Goal: Task Accomplishment & Management: Manage account settings

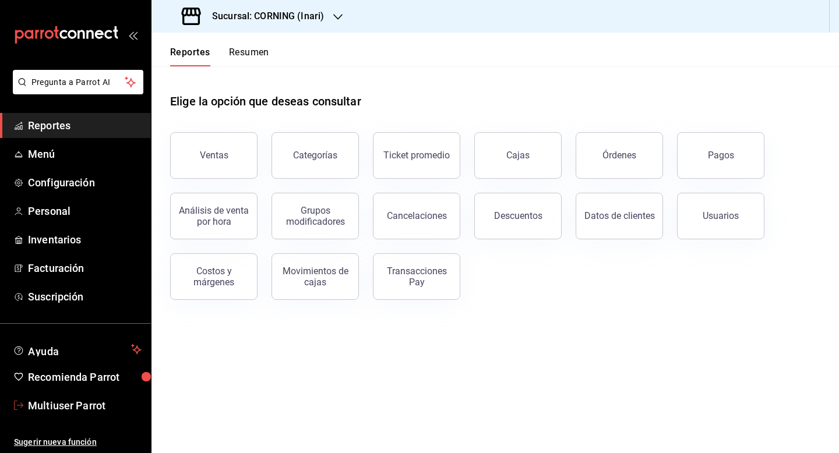
drag, startPoint x: 52, startPoint y: 410, endPoint x: 159, endPoint y: 339, distance: 128.3
click at [52, 410] on span "Multiuser Parrot" at bounding box center [85, 406] width 114 height 16
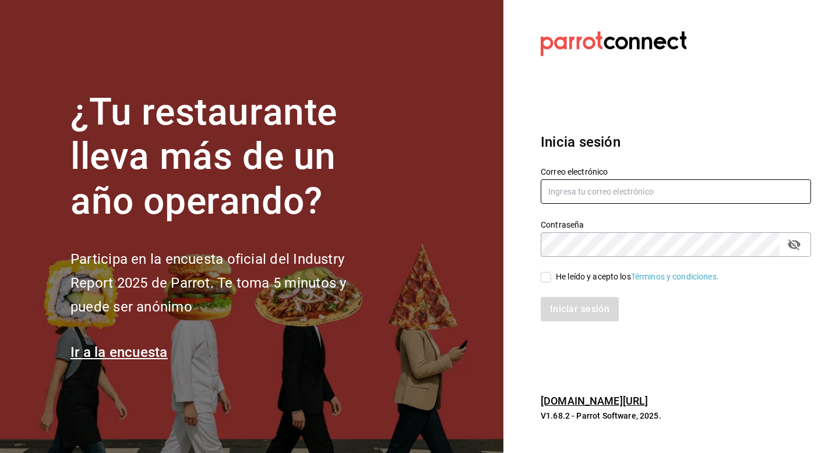
click at [581, 197] on input "text" at bounding box center [676, 192] width 270 height 24
type input "d"
type input "aires@morelos.com"
click at [553, 276] on span "He leído y acepto los Términos y condiciones." at bounding box center [635, 277] width 168 height 12
click at [551, 276] on input "He leído y acepto los Términos y condiciones." at bounding box center [546, 277] width 10 height 10
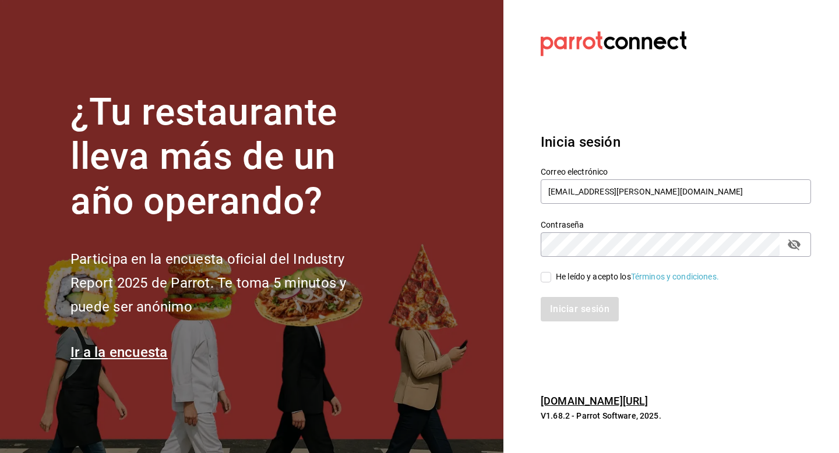
checkbox input "true"
click at [561, 309] on button "Iniciar sesión" at bounding box center [580, 309] width 79 height 24
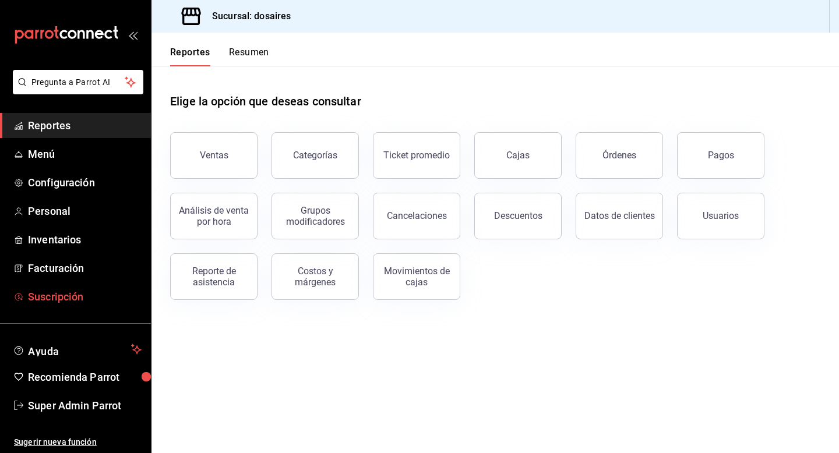
click at [48, 308] on link "Suscripción" at bounding box center [75, 296] width 151 height 25
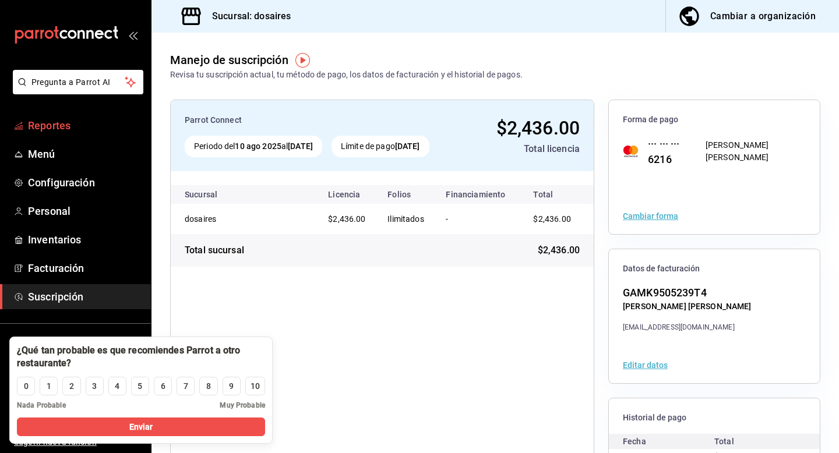
click at [66, 127] on span "Reportes" at bounding box center [85, 126] width 114 height 16
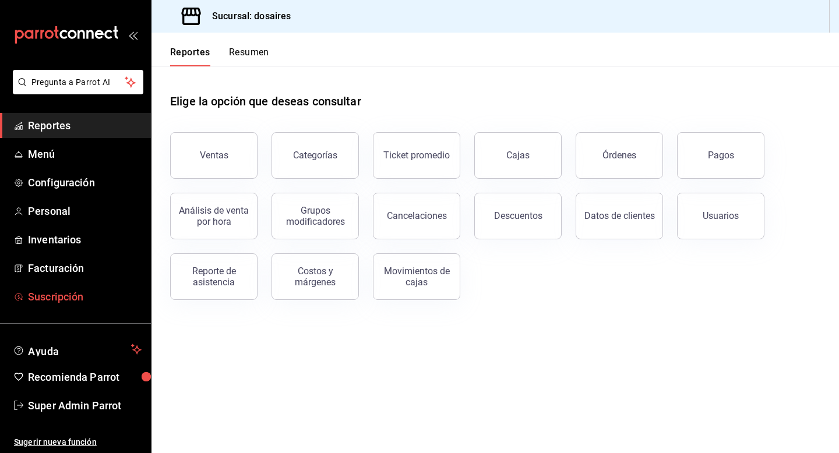
click at [26, 296] on link "Suscripción" at bounding box center [75, 296] width 151 height 25
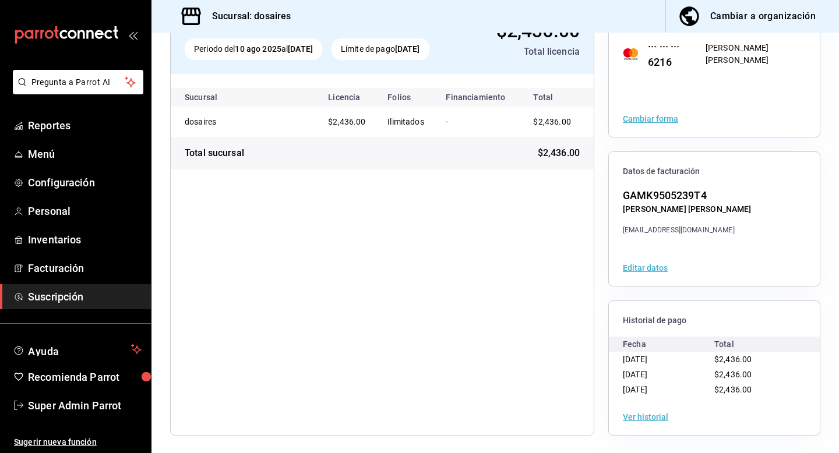
scroll to position [98, 0]
click at [47, 274] on span "Facturación" at bounding box center [85, 269] width 114 height 16
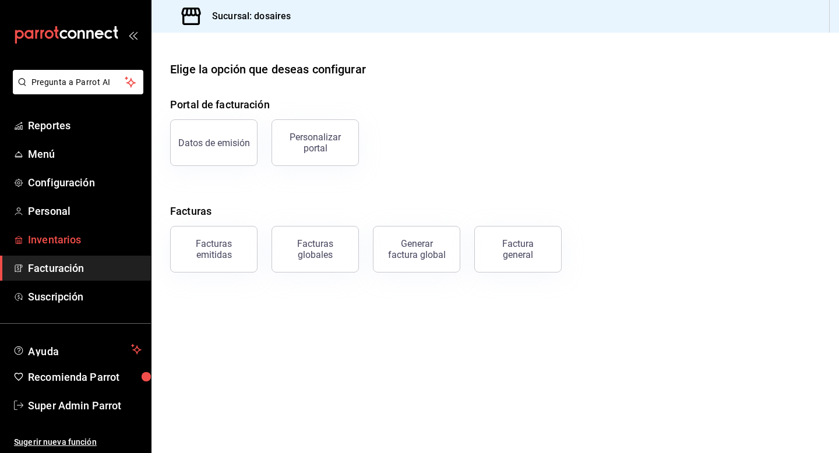
click at [66, 237] on span "Inventarios" at bounding box center [85, 240] width 114 height 16
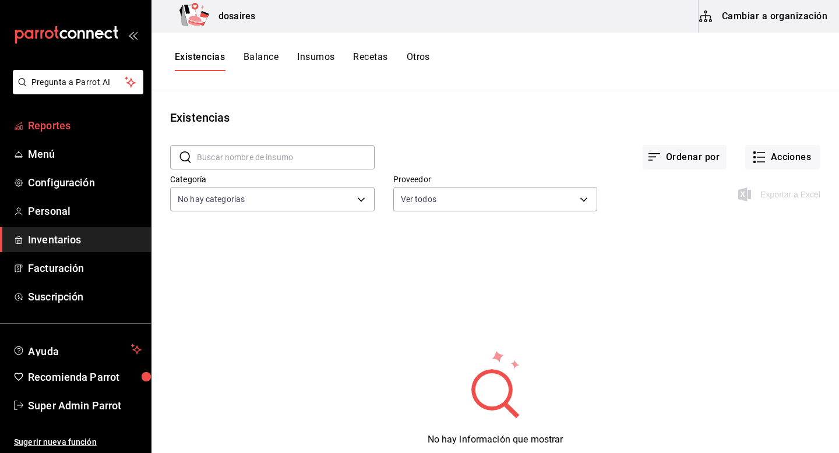
click at [72, 132] on span "Reportes" at bounding box center [85, 126] width 114 height 16
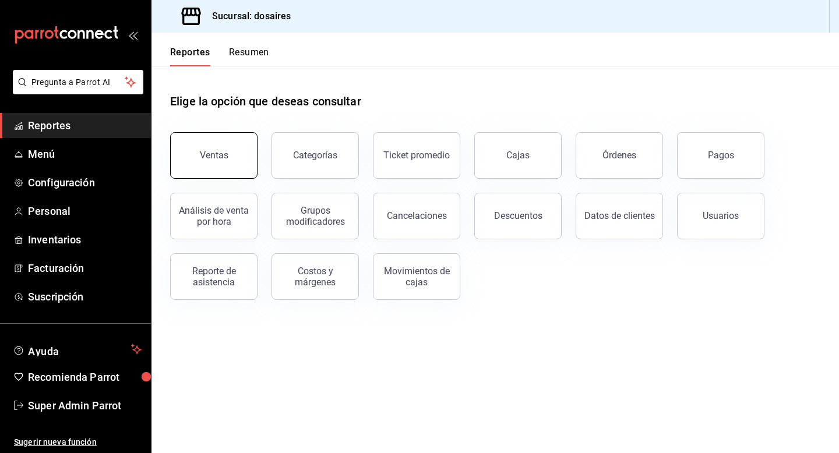
click at [224, 153] on div "Ventas" at bounding box center [214, 155] width 29 height 11
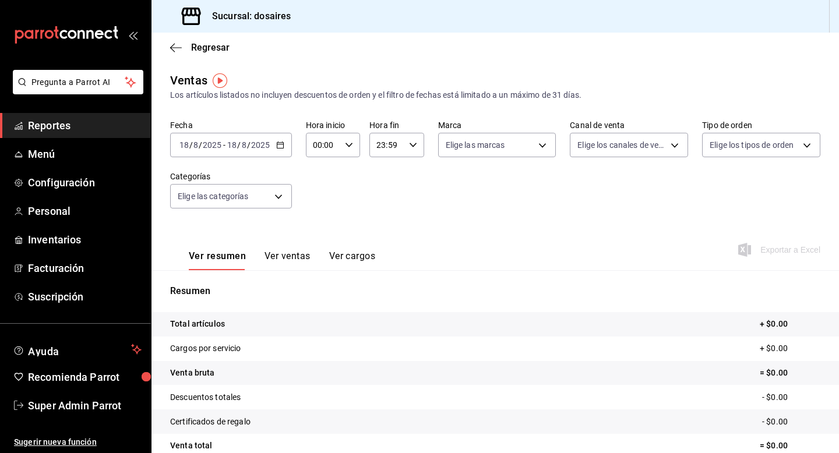
click at [285, 145] on div "2025-08-18 18 / 8 / 2025 - 2025-08-18 18 / 8 / 2025" at bounding box center [231, 145] width 122 height 24
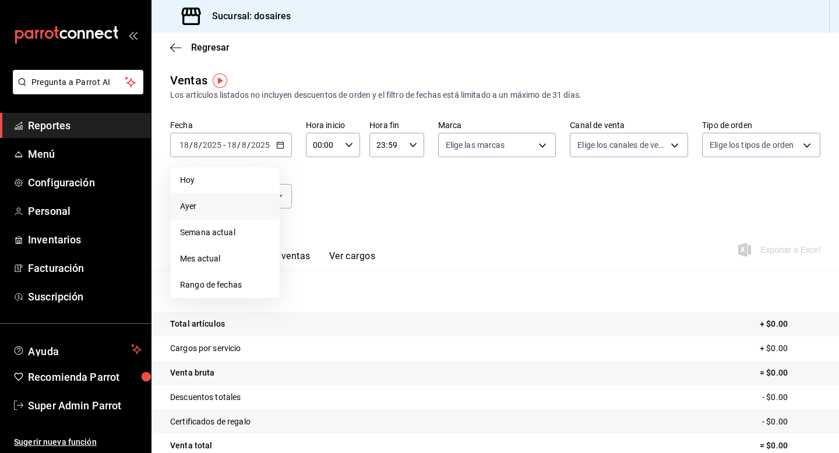
click at [227, 210] on span "Ayer" at bounding box center [225, 206] width 90 height 12
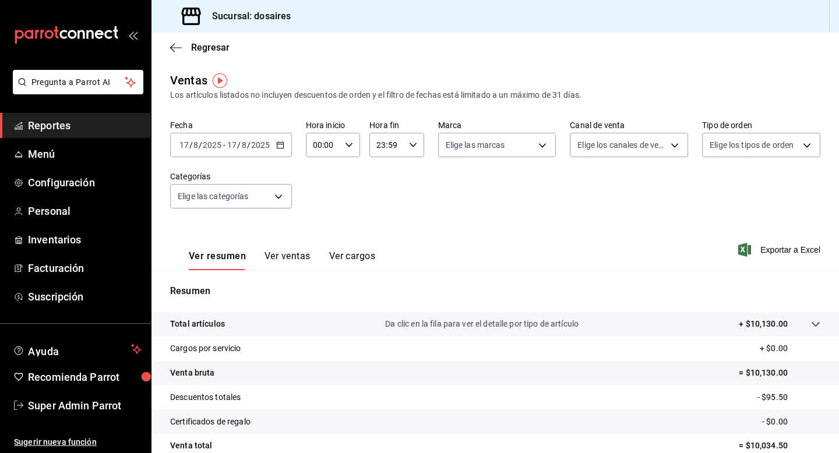
click at [279, 148] on \(Stroke\) "button" at bounding box center [280, 145] width 7 height 6
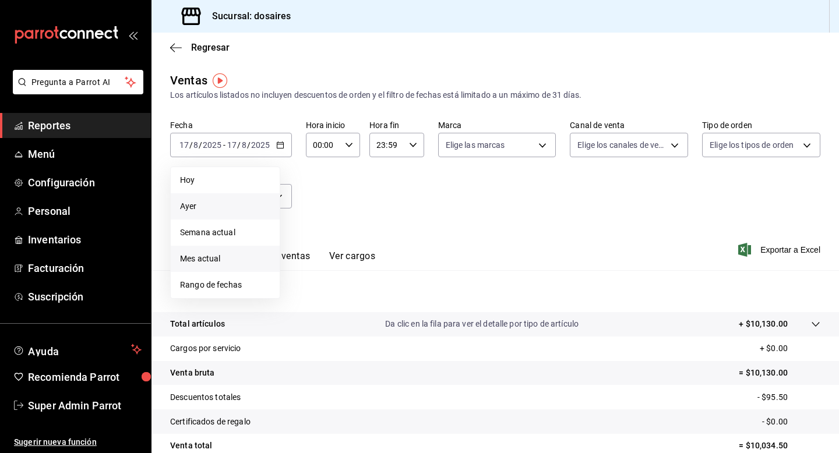
click at [229, 249] on li "Mes actual" at bounding box center [225, 259] width 109 height 26
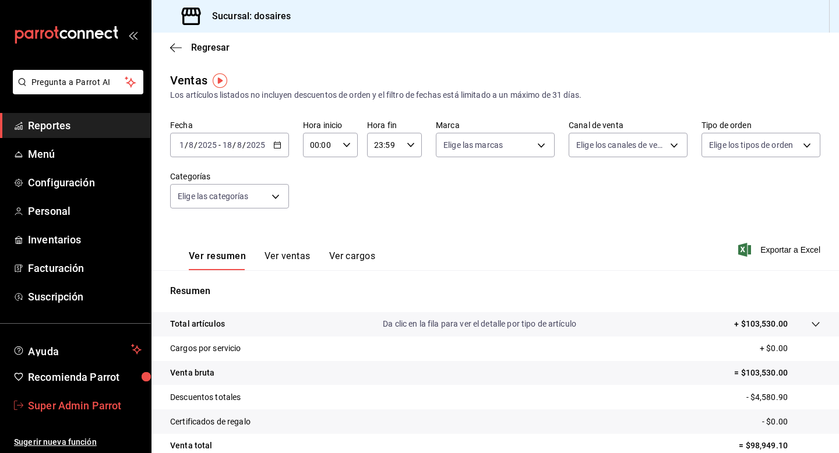
click at [80, 412] on span "Super Admin Parrot" at bounding box center [85, 406] width 114 height 16
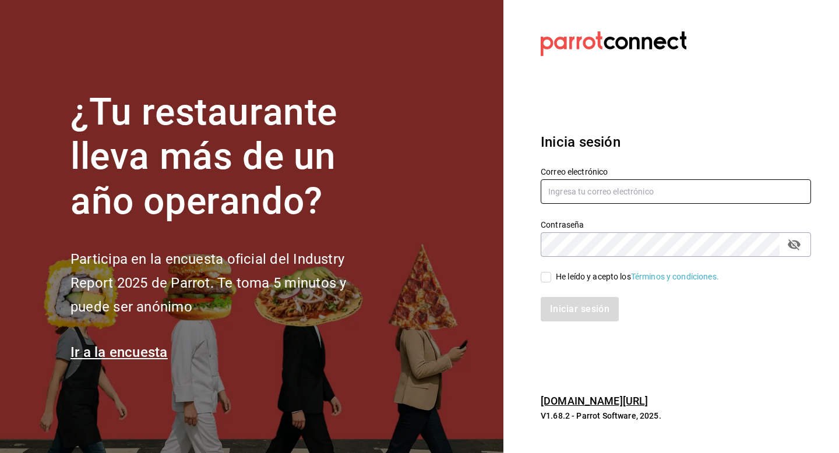
click at [606, 202] on input "text" at bounding box center [676, 192] width 270 height 24
type input "multiuser@tacosdonpedro.com"
click at [588, 273] on div "He leído y acepto los Términos y condiciones." at bounding box center [637, 277] width 163 height 12
click at [551, 273] on input "He leído y acepto los Términos y condiciones." at bounding box center [546, 277] width 10 height 10
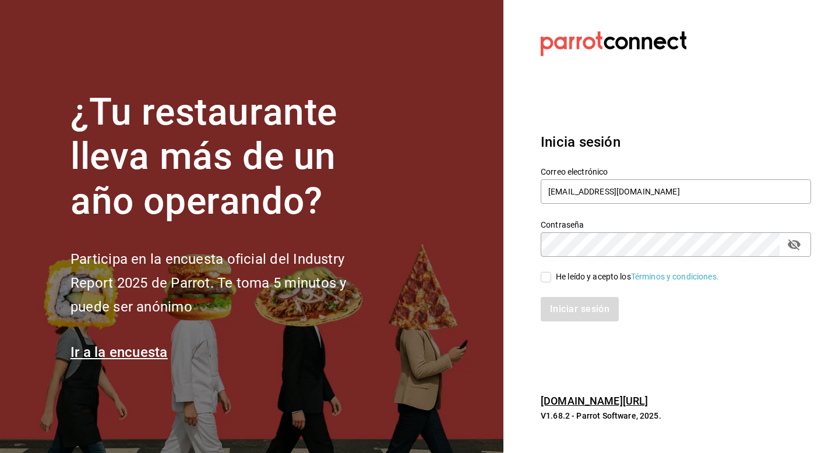
checkbox input "true"
click at [573, 302] on button "Iniciar sesión" at bounding box center [580, 309] width 79 height 24
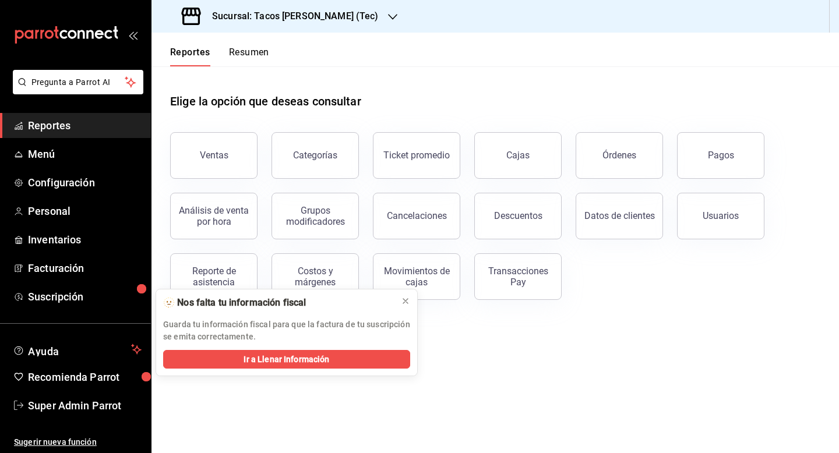
click at [290, 8] on div "Sucursal: Tacos don Pedro (Tec)" at bounding box center [281, 16] width 241 height 33
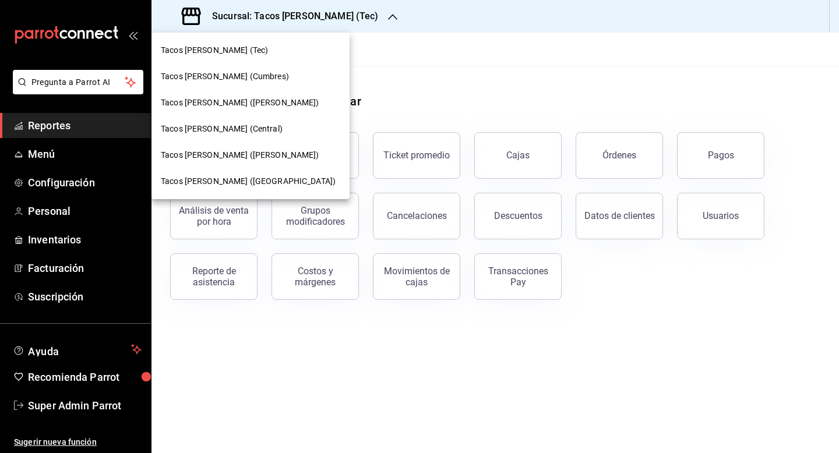
click at [263, 103] on span "Tacos don Pedro (Bartolomé)" at bounding box center [240, 103] width 159 height 12
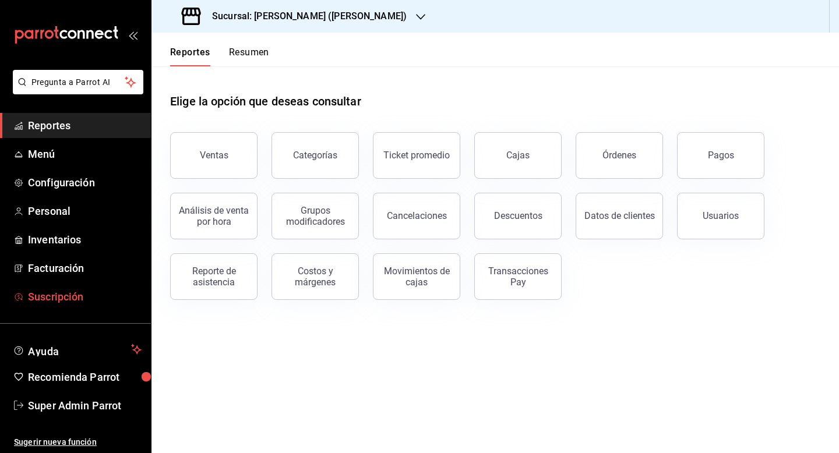
click at [75, 307] on link "Suscripción" at bounding box center [75, 296] width 151 height 25
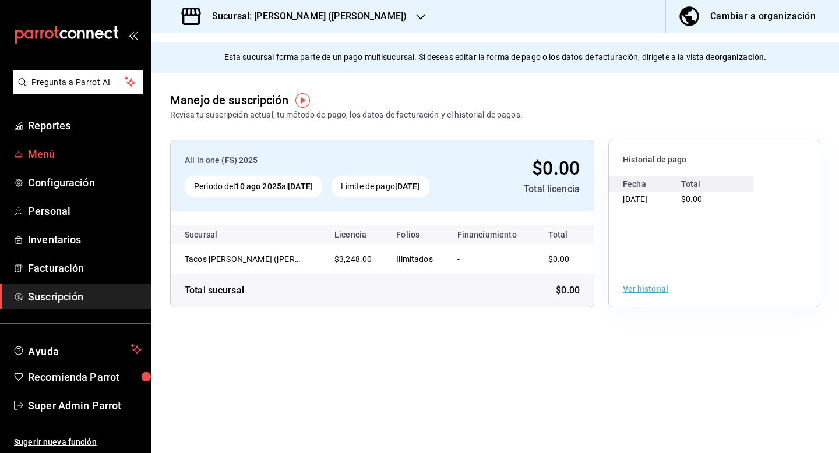
click at [50, 152] on span "Menú" at bounding box center [85, 154] width 114 height 16
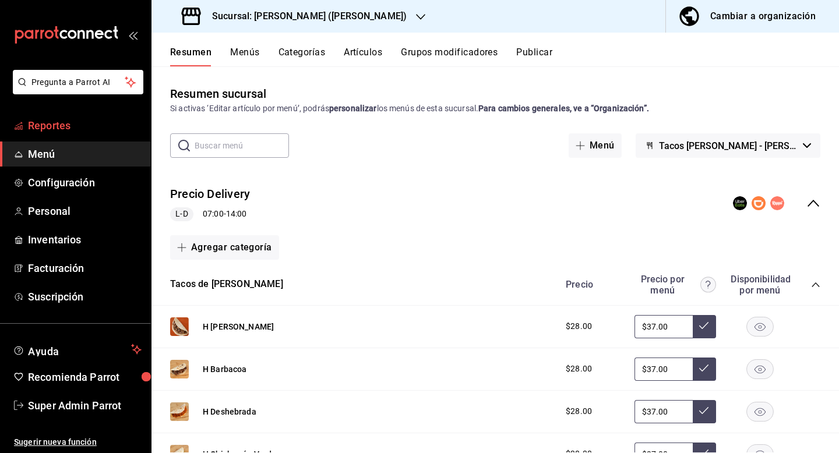
click at [78, 125] on span "Reportes" at bounding box center [85, 126] width 114 height 16
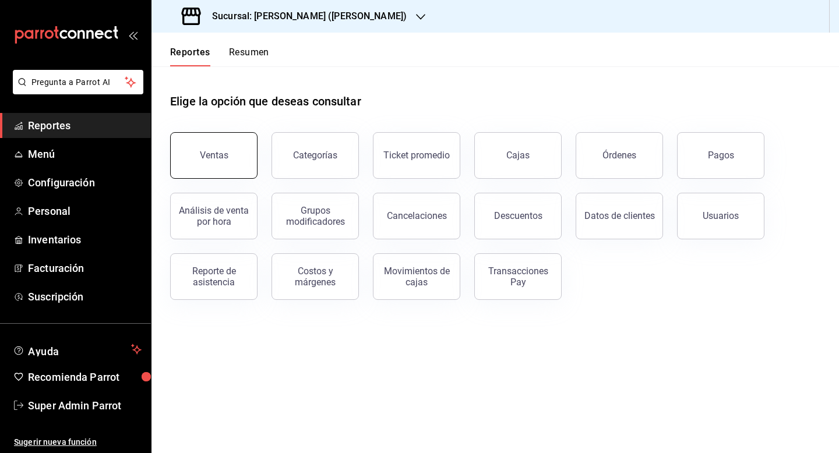
click at [193, 171] on button "Ventas" at bounding box center [213, 155] width 87 height 47
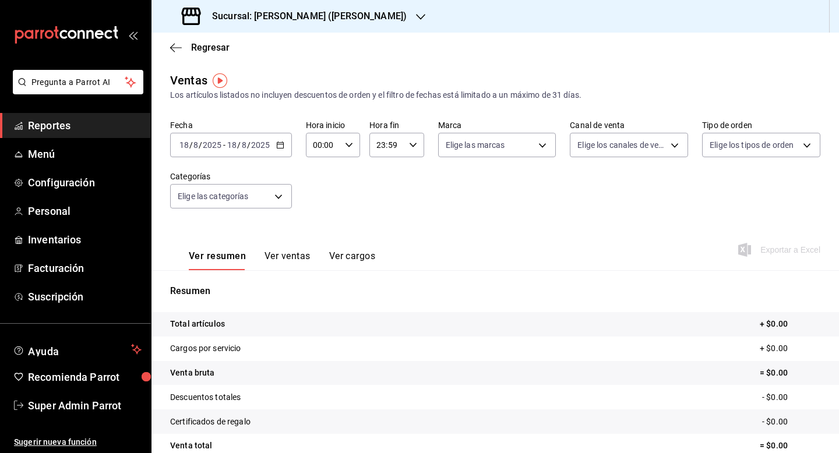
click at [277, 148] on \(Stroke\) "button" at bounding box center [280, 145] width 7 height 6
click at [282, 147] on icon "button" at bounding box center [280, 145] width 8 height 8
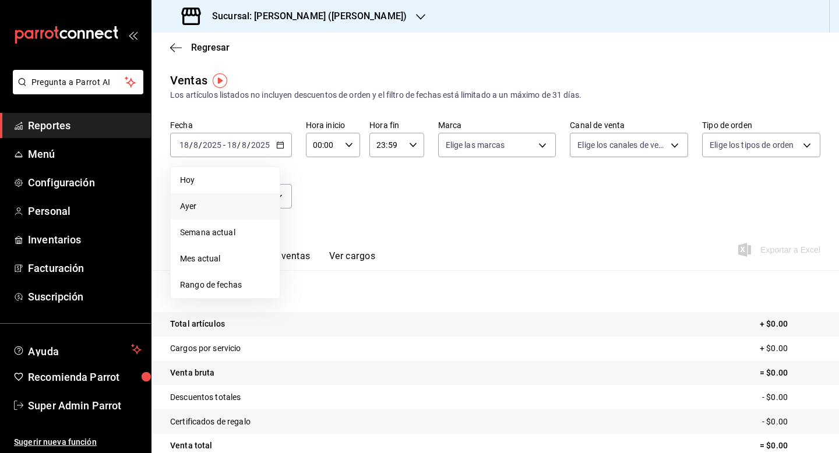
click at [216, 199] on li "Ayer" at bounding box center [225, 206] width 109 height 26
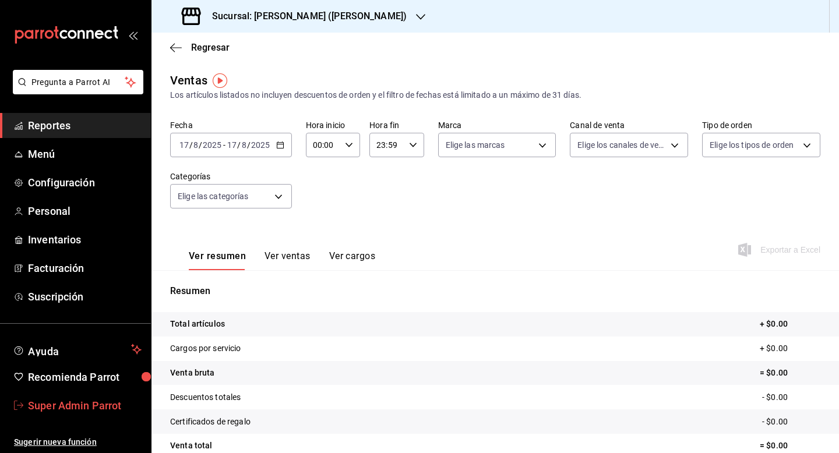
click at [94, 400] on span "Super Admin Parrot" at bounding box center [85, 406] width 114 height 16
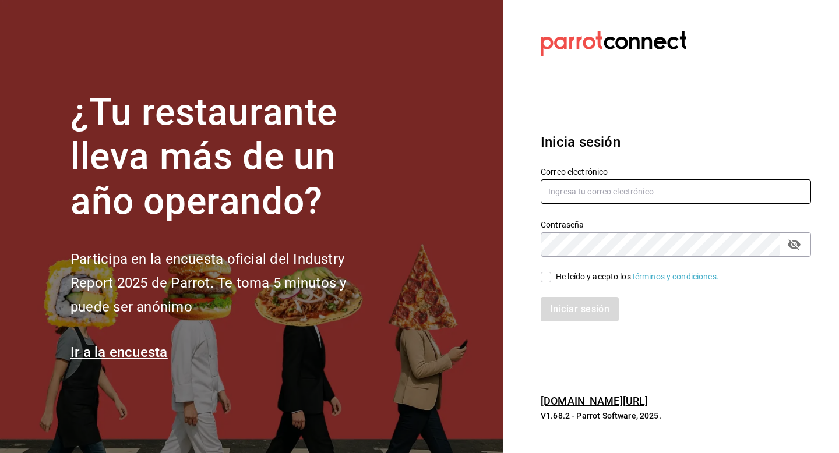
click at [670, 184] on input "text" at bounding box center [676, 192] width 270 height 24
type input "m"
type input "legourmet@cumbres.com"
click at [550, 278] on input "He leído y acepto los Términos y condiciones." at bounding box center [546, 277] width 10 height 10
checkbox input "true"
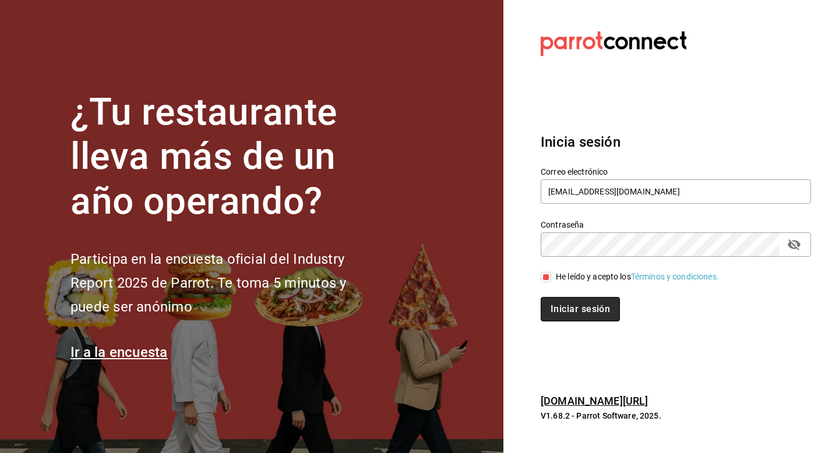
click at [550, 315] on button "Iniciar sesión" at bounding box center [580, 309] width 79 height 24
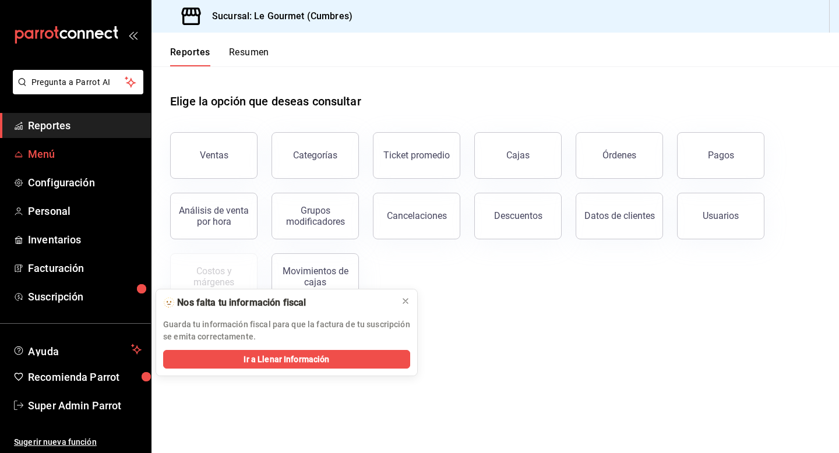
click at [37, 150] on span "Menú" at bounding box center [85, 154] width 114 height 16
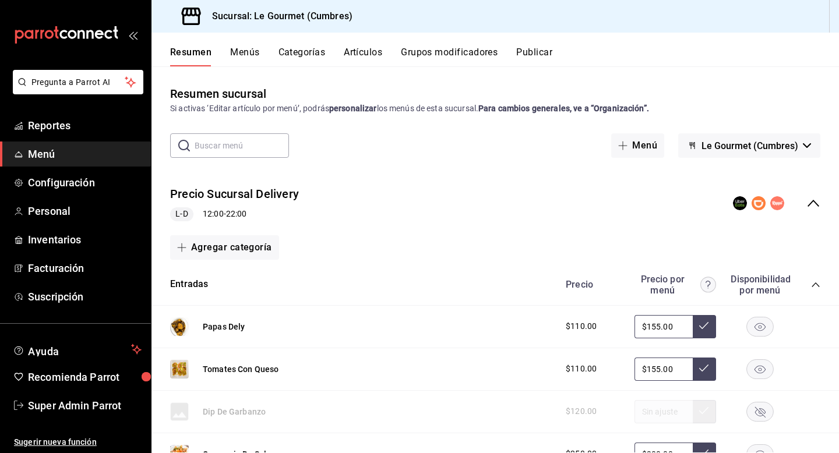
click at [808, 204] on icon "collapse-menu-row" at bounding box center [814, 203] width 12 height 7
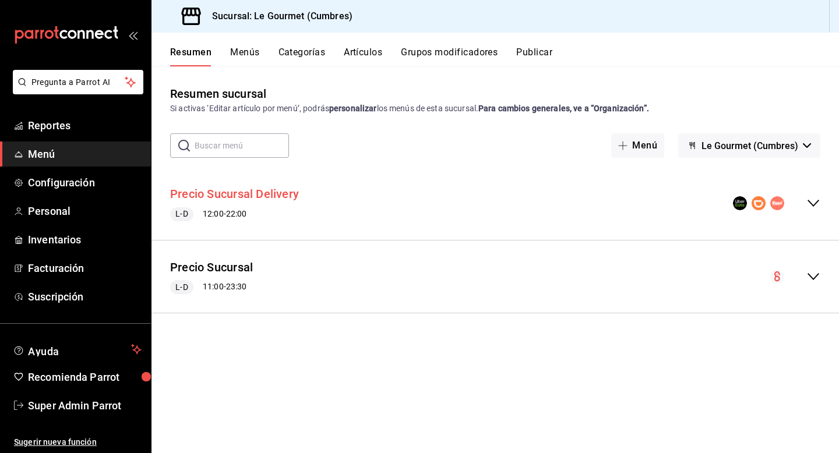
click at [260, 199] on button "Precio Sucursal Delivery" at bounding box center [234, 194] width 129 height 17
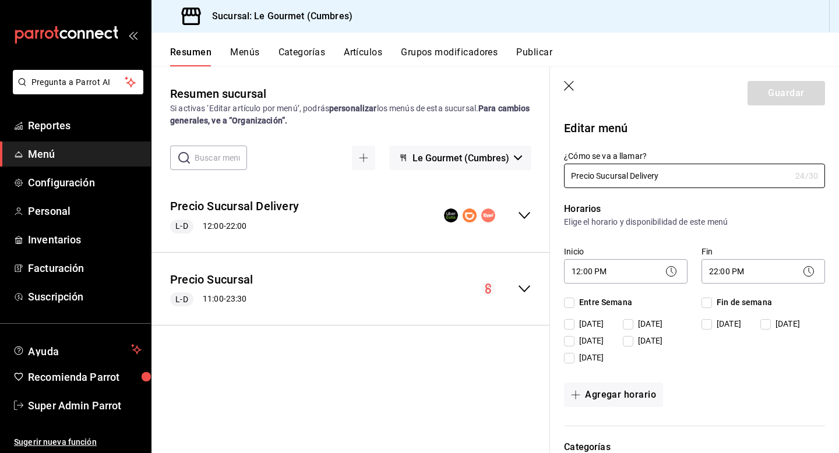
checkbox input "true"
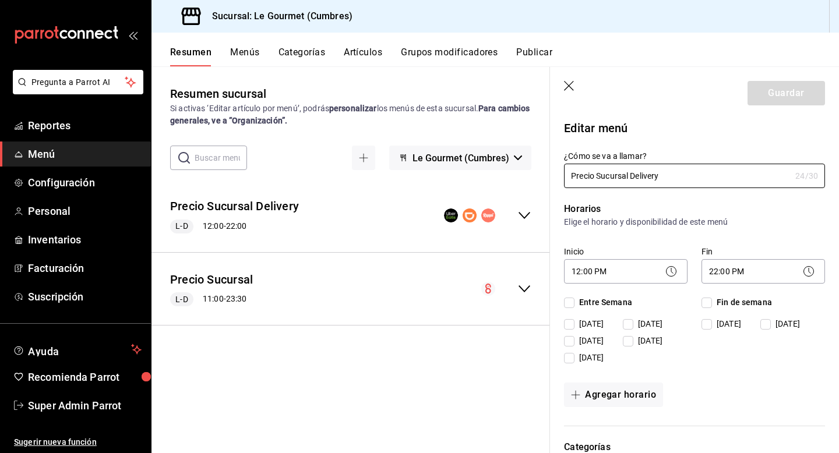
checkbox input "true"
click at [702, 304] on input "Fin de semana" at bounding box center [707, 303] width 10 height 10
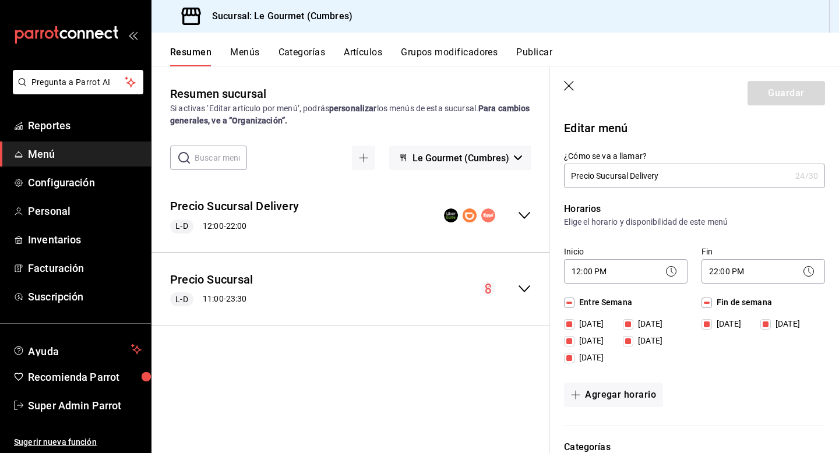
checkbox input "false"
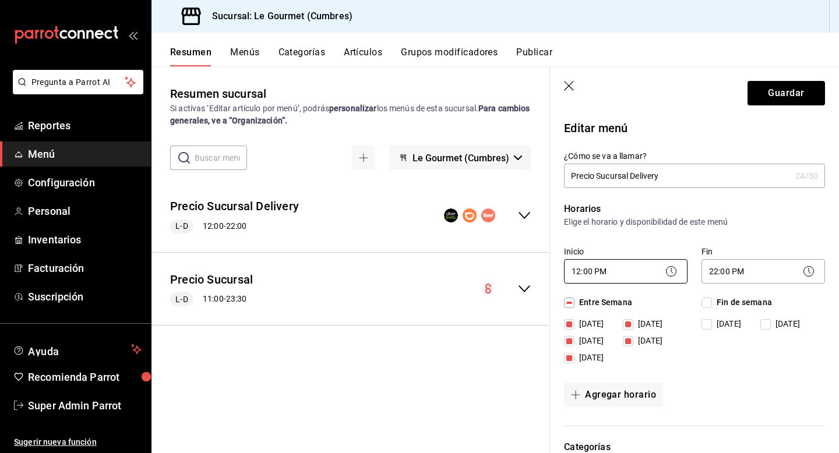
click at [596, 273] on body "Pregunta a Parrot AI Reportes Menú Configuración Personal Inventarios Facturaci…" at bounding box center [419, 226] width 839 height 453
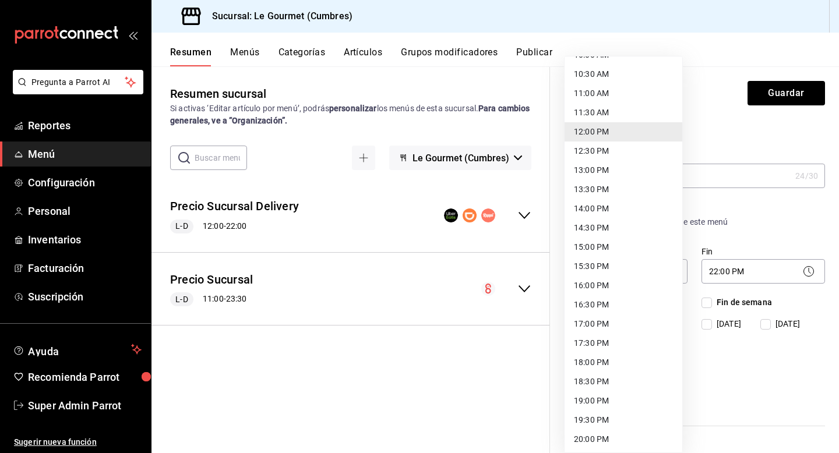
scroll to position [402, 0]
click at [598, 283] on li "16:00 PM" at bounding box center [624, 284] width 118 height 19
type input "16:00"
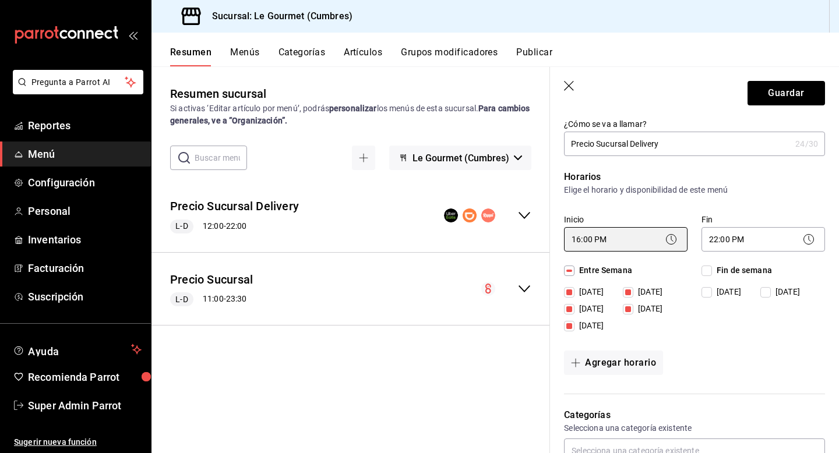
scroll to position [75, 0]
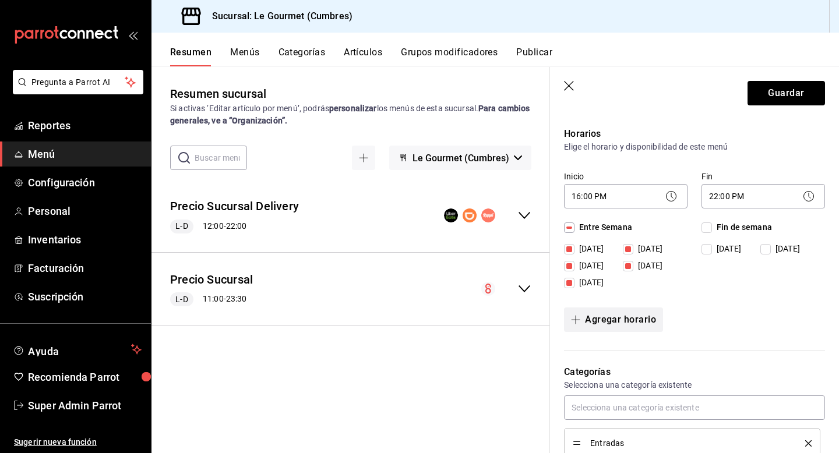
click at [614, 328] on button "Agregar horario" at bounding box center [613, 320] width 99 height 24
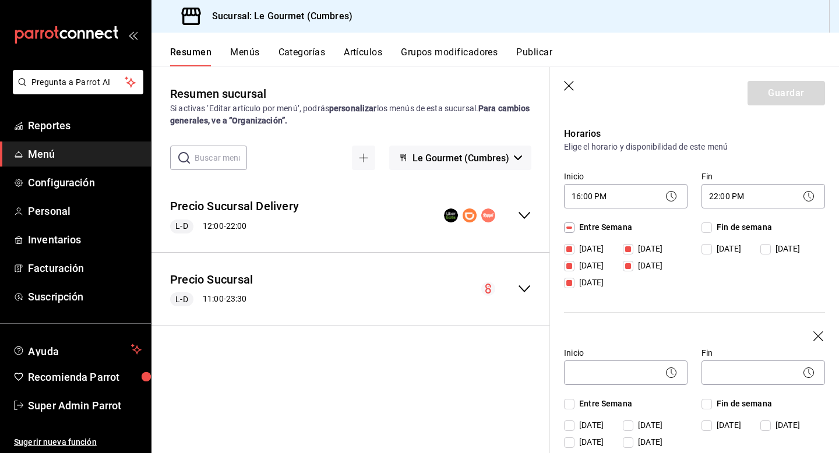
click at [704, 404] on input "Fin de semana" at bounding box center [707, 404] width 10 height 10
checkbox input "true"
click at [635, 368] on body "Pregunta a Parrot AI Reportes Menú Configuración Personal Inventarios Facturaci…" at bounding box center [419, 226] width 839 height 453
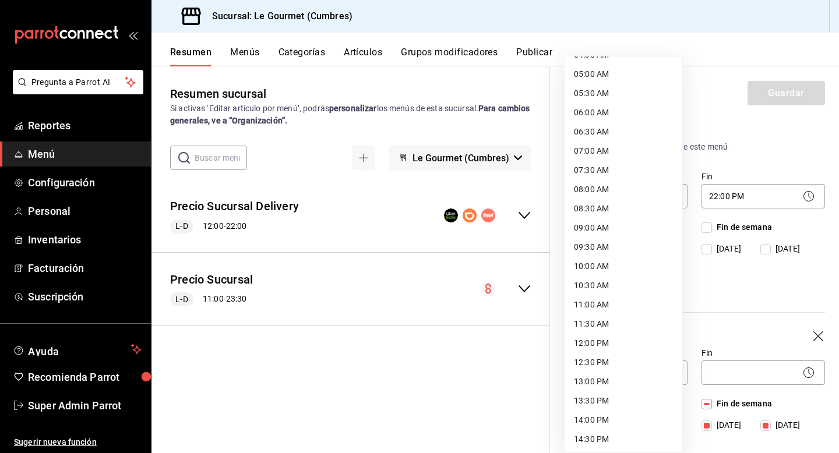
scroll to position [189, 0]
click at [608, 337] on li "12:00 PM" at bounding box center [624, 342] width 118 height 19
type input "12:00"
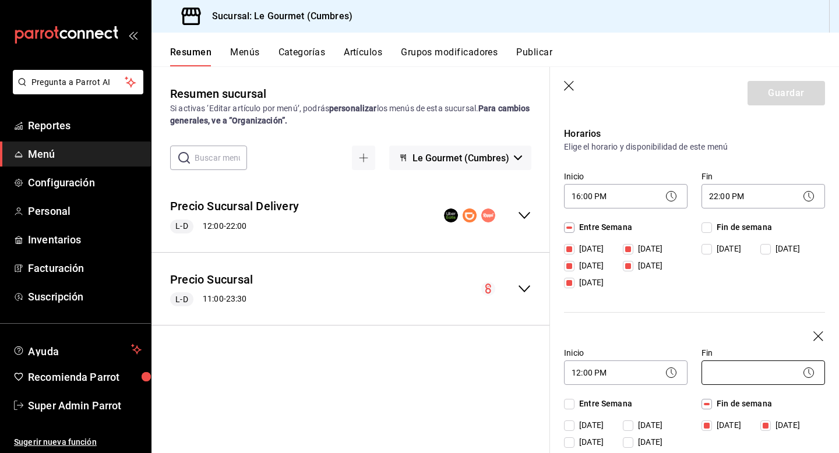
click at [713, 372] on body "Pregunta a Parrot AI Reportes Menú Configuración Personal Inventarios Facturaci…" at bounding box center [419, 226] width 839 height 453
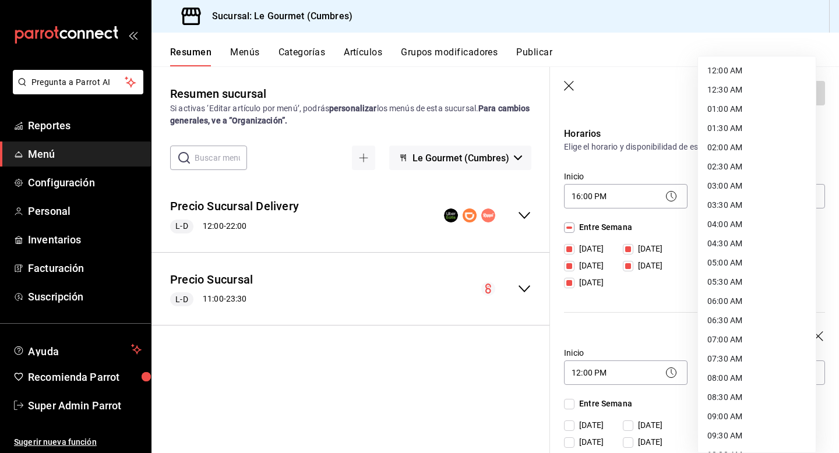
scroll to position [555, 0]
click at [718, 358] on li "22:00 PM" at bounding box center [757, 361] width 118 height 19
type input "22:00"
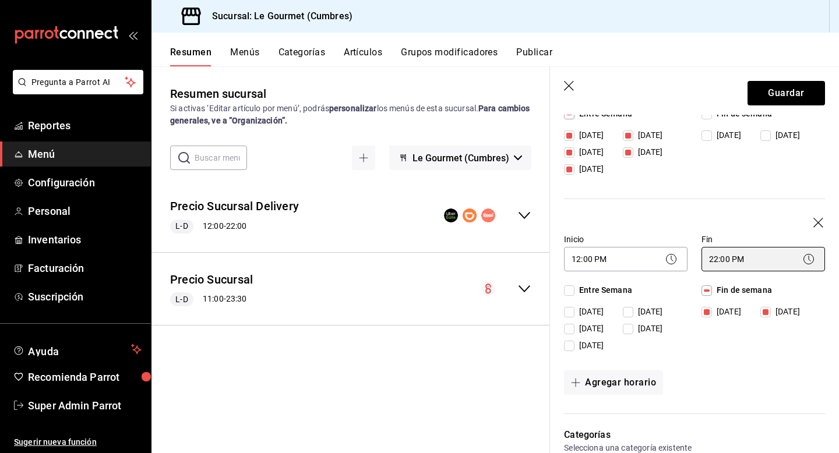
scroll to position [245, 0]
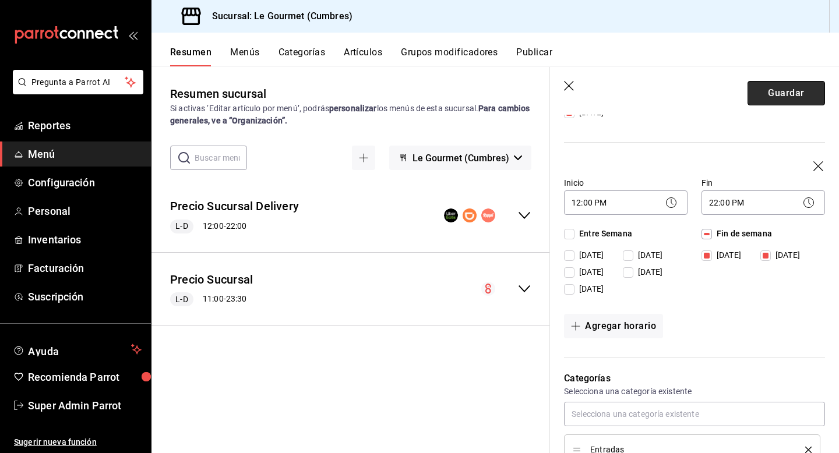
click at [761, 94] on button "Guardar" at bounding box center [787, 93] width 78 height 24
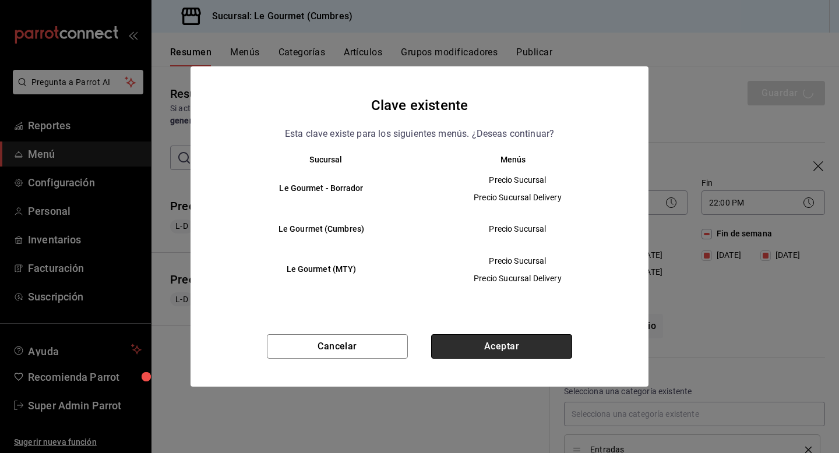
click at [513, 349] on button "Aceptar" at bounding box center [501, 347] width 141 height 24
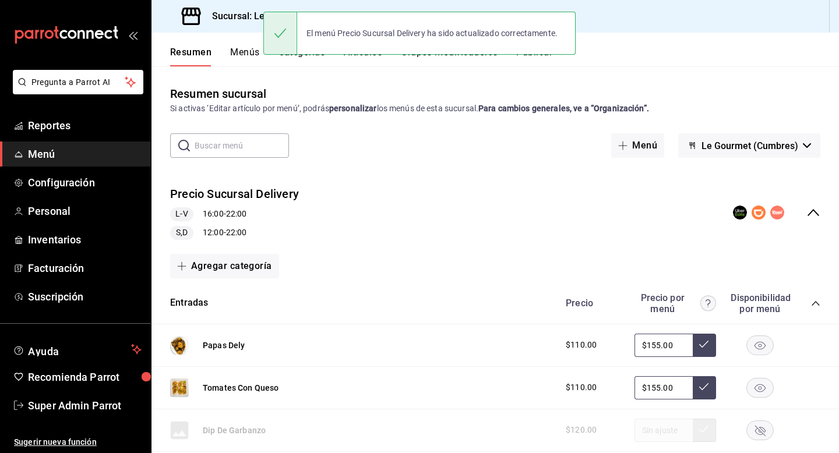
click at [538, 66] on div "Resumen sucursal Si activas ‘Editar artículo por menú’, podrás personalizar los…" at bounding box center [496, 259] width 688 height 386
click at [536, 60] on button "Publicar" at bounding box center [534, 57] width 36 height 20
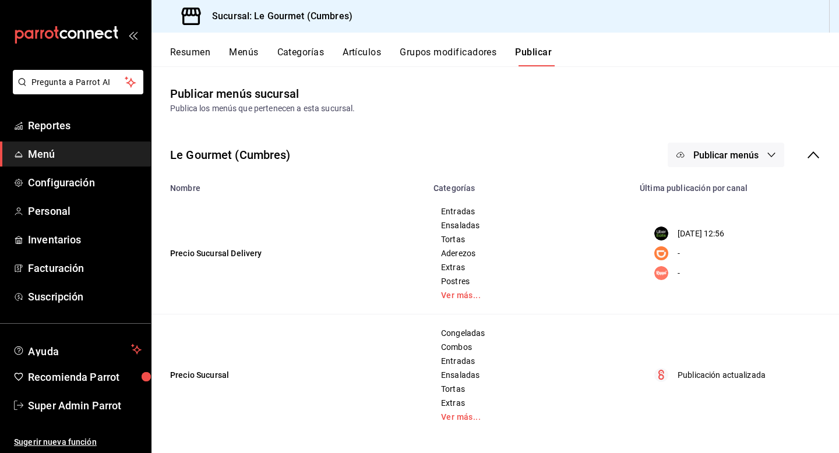
click at [726, 150] on span "Publicar menús" at bounding box center [726, 155] width 65 height 11
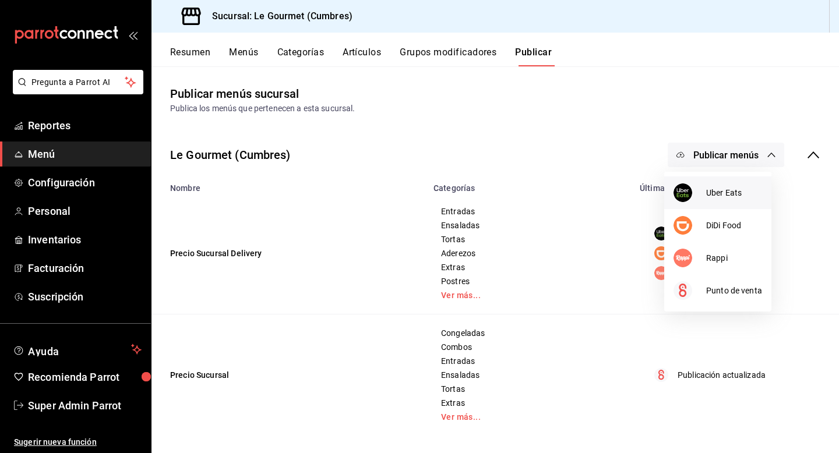
click at [701, 193] on div at bounding box center [690, 193] width 33 height 19
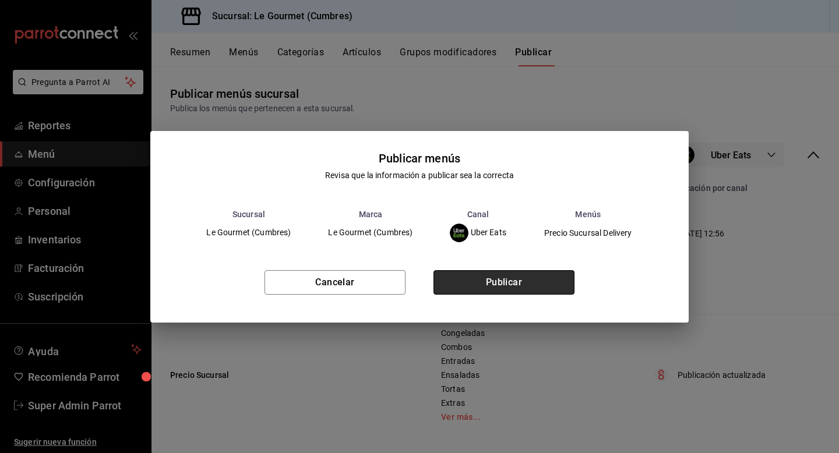
click at [534, 282] on button "Publicar" at bounding box center [504, 282] width 141 height 24
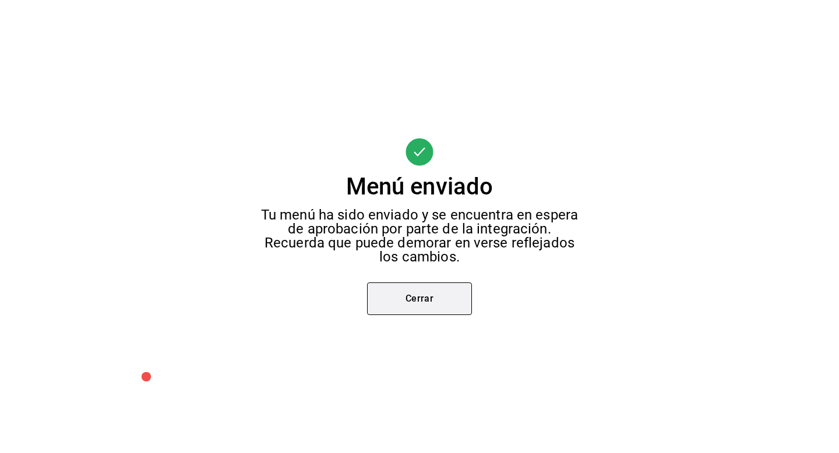
click at [442, 297] on button "Cerrar" at bounding box center [419, 299] width 105 height 33
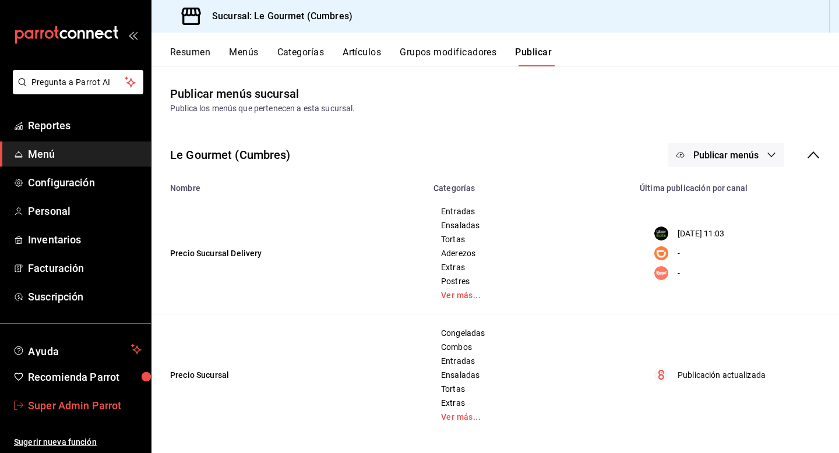
click at [86, 412] on span "Super Admin Parrot" at bounding box center [85, 406] width 114 height 16
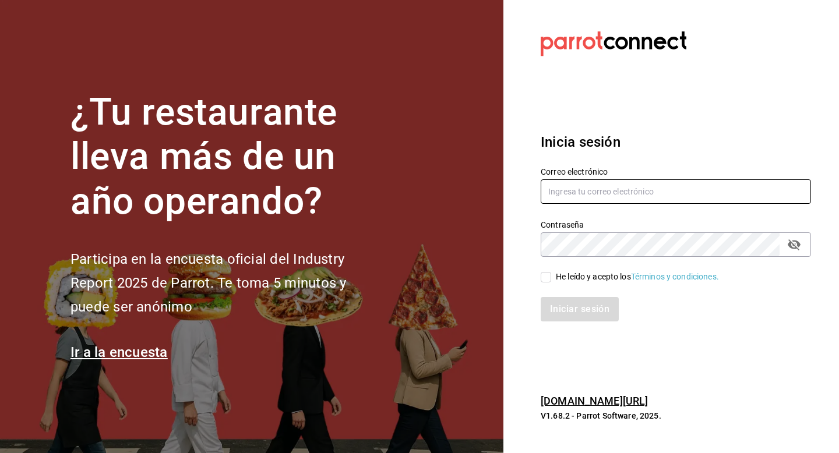
click at [573, 192] on input "text" at bounding box center [676, 192] width 270 height 24
type input "legourmet@mty.com"
click at [554, 280] on span "He leído y acepto los Términos y condiciones." at bounding box center [635, 277] width 168 height 12
click at [551, 280] on input "He leído y acepto los Términos y condiciones." at bounding box center [546, 277] width 10 height 10
checkbox input "true"
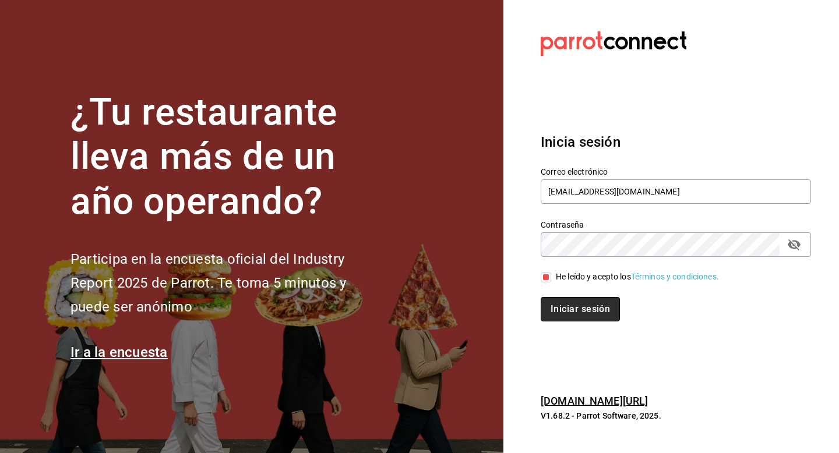
click at [554, 303] on button "Iniciar sesión" at bounding box center [580, 309] width 79 height 24
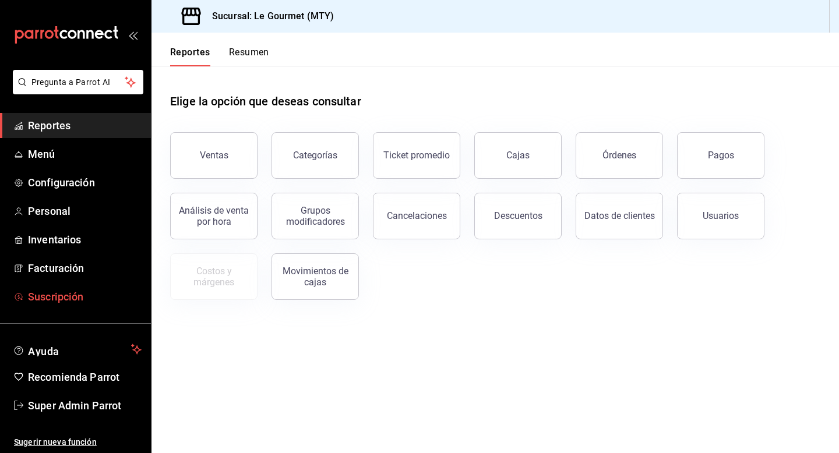
click at [75, 297] on span "Suscripción" at bounding box center [85, 297] width 114 height 16
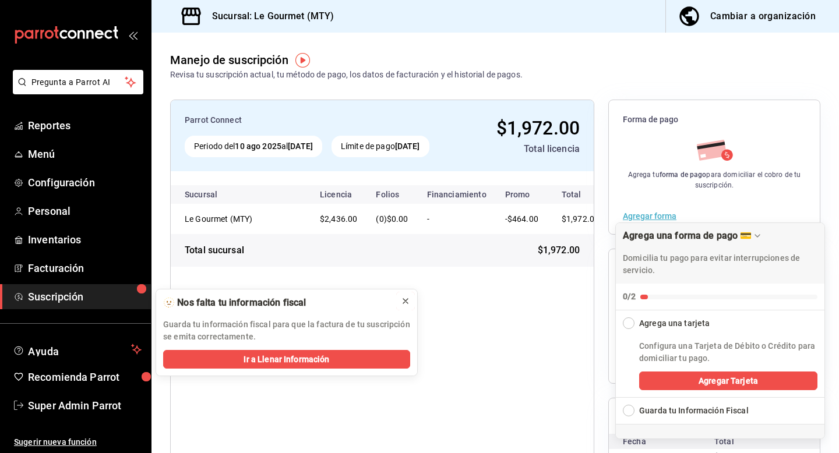
click at [407, 305] on icon at bounding box center [405, 301] width 9 height 9
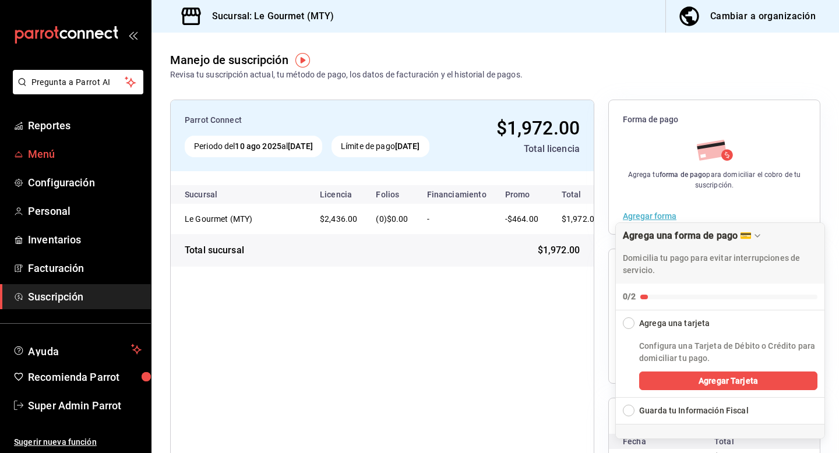
click at [50, 147] on span "Menú" at bounding box center [85, 154] width 114 height 16
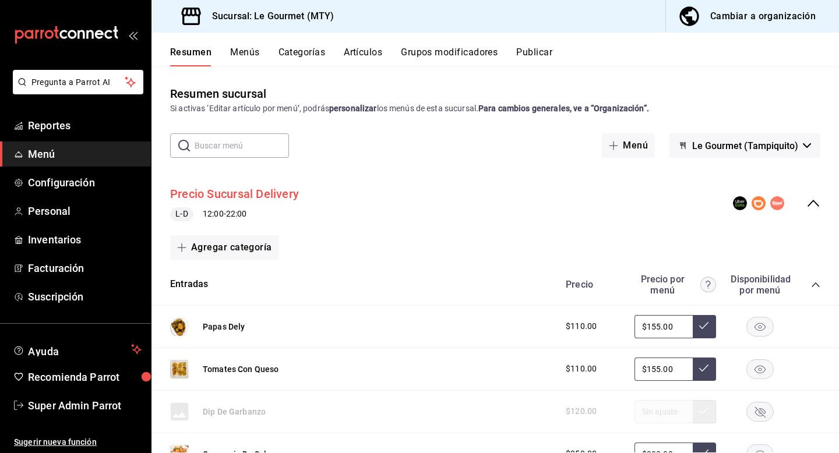
click at [251, 196] on button "Precio Sucursal Delivery" at bounding box center [234, 194] width 129 height 17
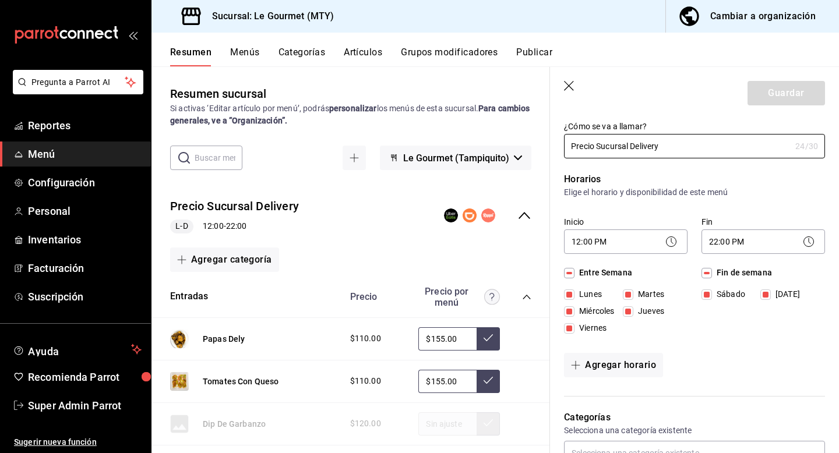
scroll to position [34, 0]
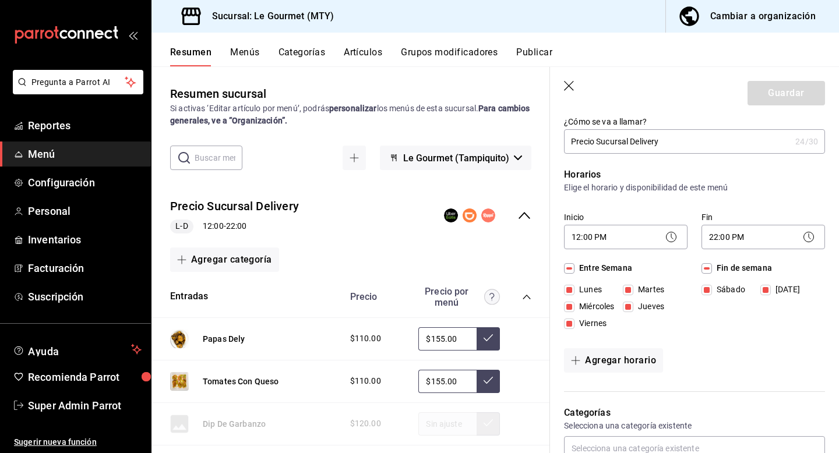
click at [705, 268] on input "Fin de semana" at bounding box center [707, 268] width 10 height 10
checkbox input "false"
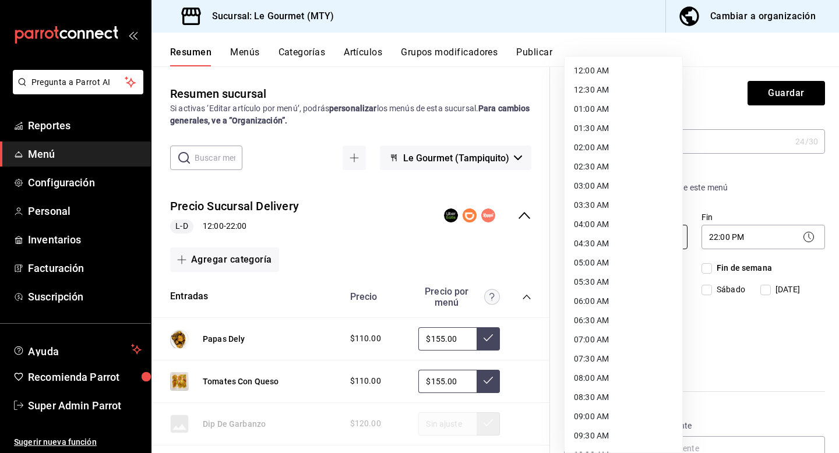
click at [618, 244] on body "Pregunta a Parrot AI Reportes Menú Configuración Personal Inventarios Facturaci…" at bounding box center [419, 226] width 839 height 453
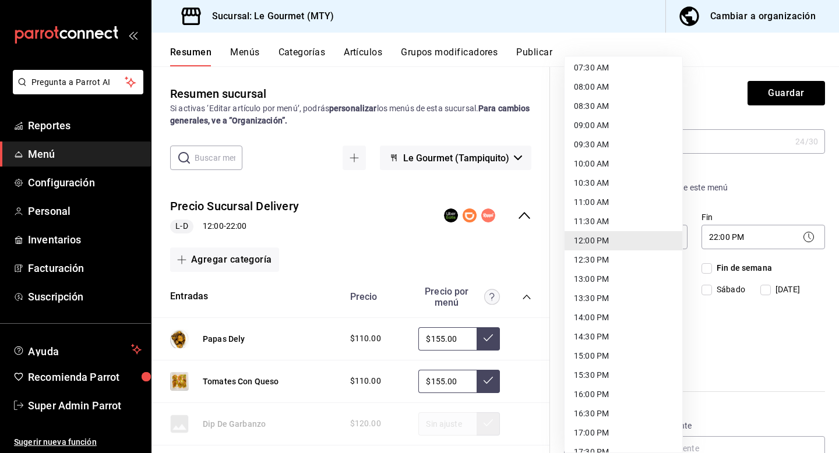
scroll to position [296, 0]
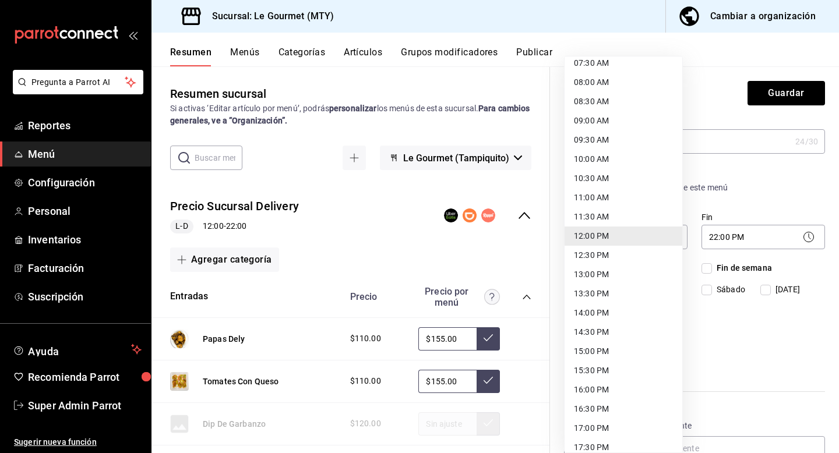
click at [628, 387] on li "16:00 PM" at bounding box center [624, 390] width 118 height 19
type input "16:00"
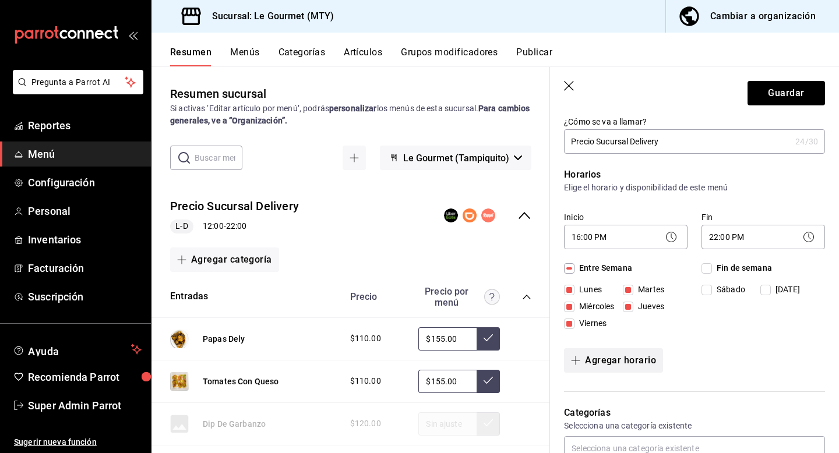
click at [603, 354] on button "Agregar horario" at bounding box center [613, 361] width 99 height 24
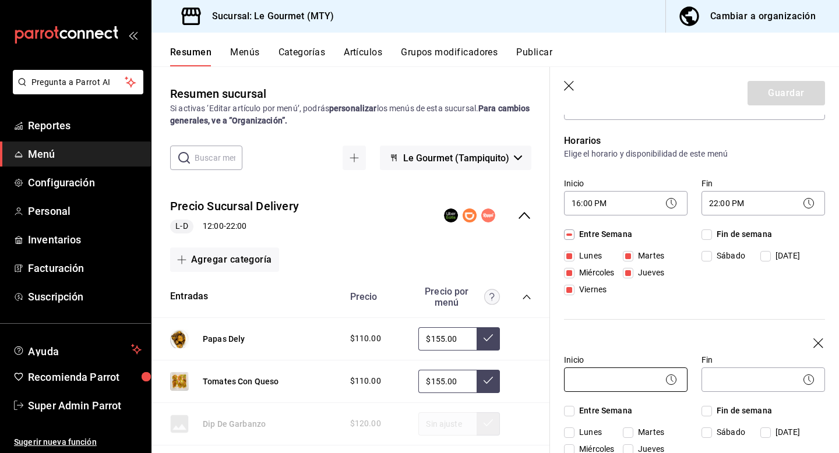
scroll to position [105, 0]
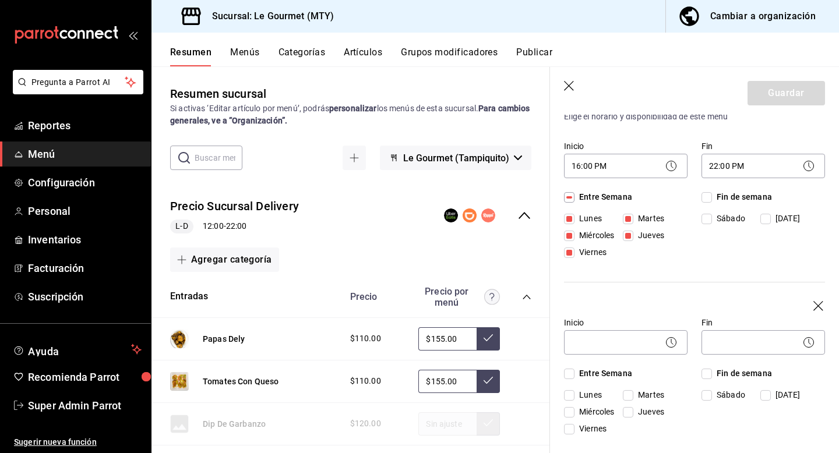
click at [712, 372] on span "Fin de semana" at bounding box center [742, 374] width 60 height 12
click at [708, 372] on input "Fin de semana" at bounding box center [707, 374] width 10 height 10
checkbox input "true"
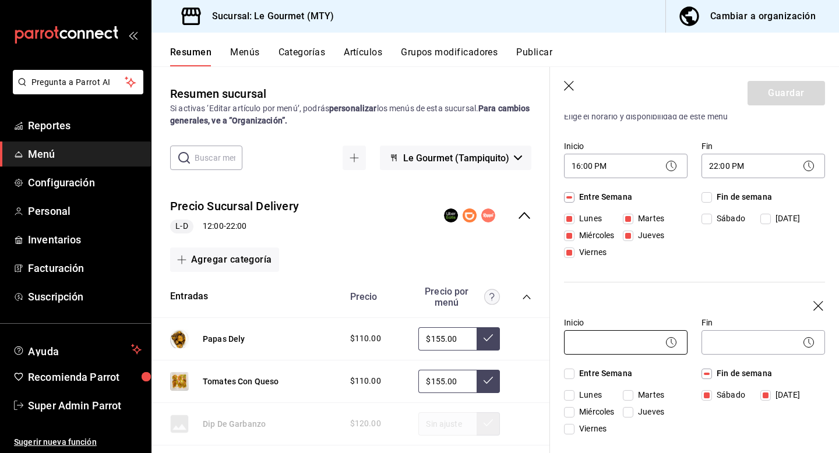
click at [632, 346] on body "Pregunta a Parrot AI Reportes Menú Configuración Personal Inventarios Facturaci…" at bounding box center [419, 226] width 839 height 453
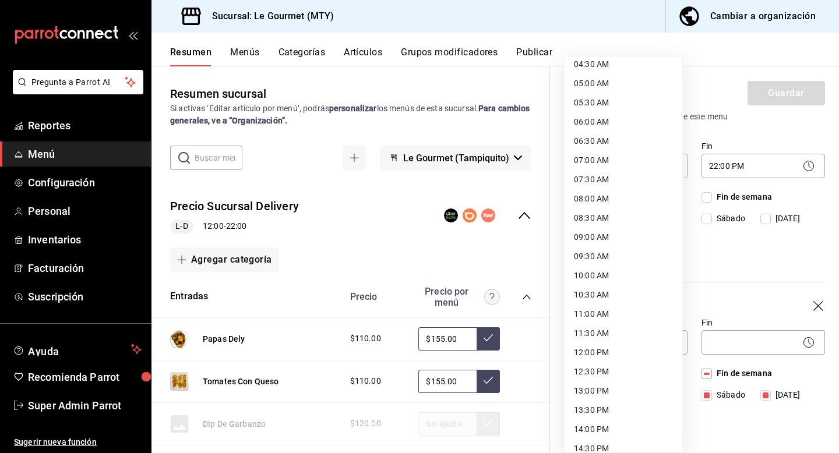
scroll to position [194, 0]
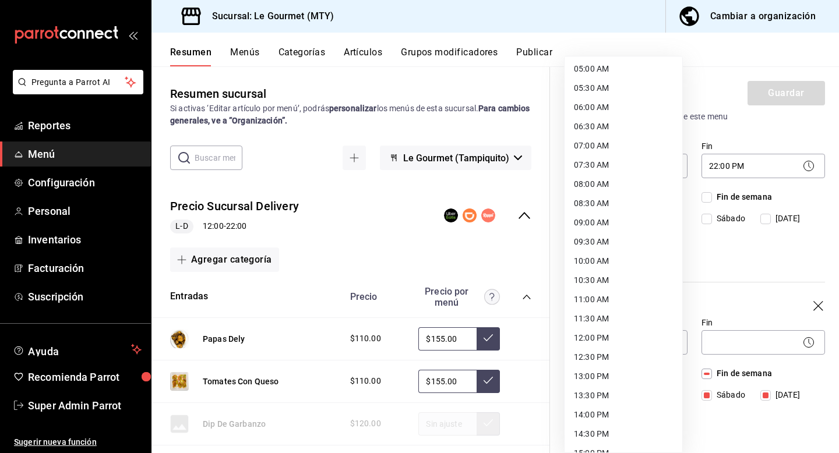
click at [615, 337] on li "12:00 PM" at bounding box center [624, 338] width 118 height 19
type input "12:00"
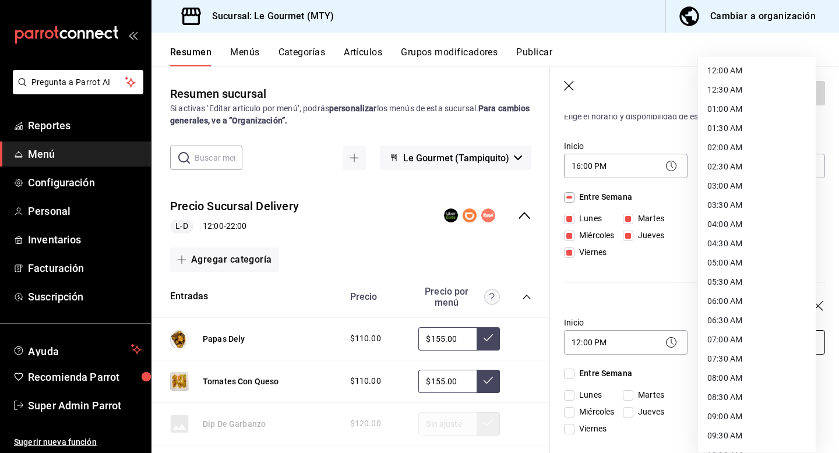
click at [713, 343] on body "Pregunta a Parrot AI Reportes Menú Configuración Personal Inventarios Facturaci…" at bounding box center [419, 226] width 839 height 453
click at [722, 358] on li "22:00 PM" at bounding box center [757, 361] width 118 height 19
type input "22:00"
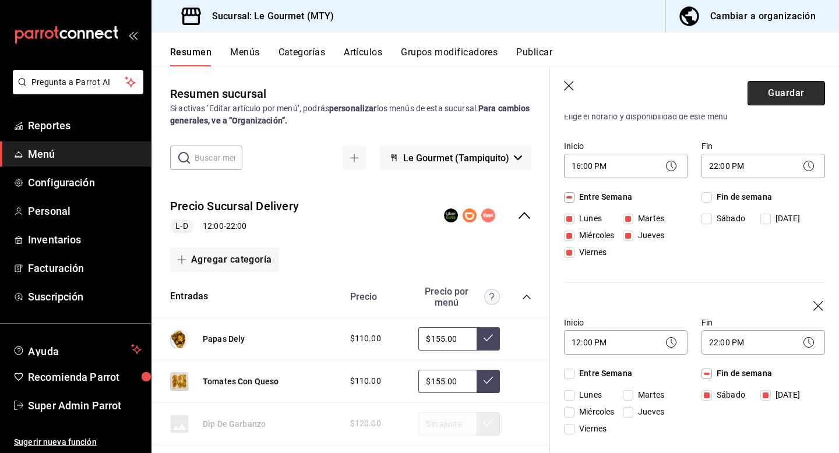
click at [768, 94] on button "Guardar" at bounding box center [787, 93] width 78 height 24
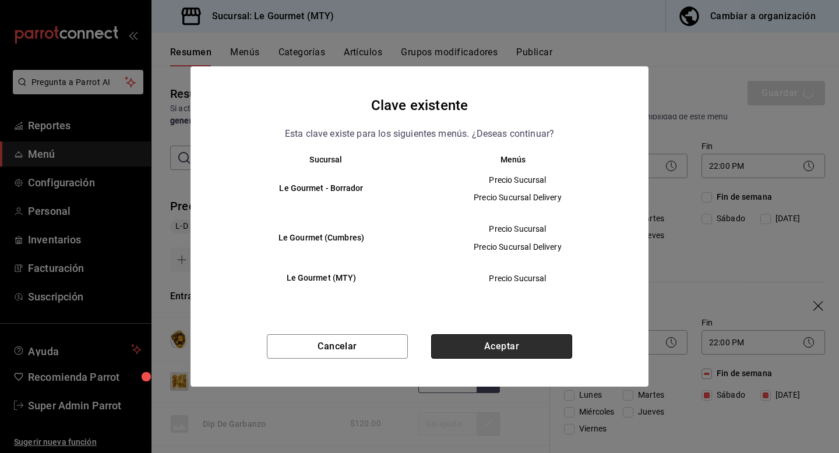
click at [516, 342] on button "Aceptar" at bounding box center [501, 347] width 141 height 24
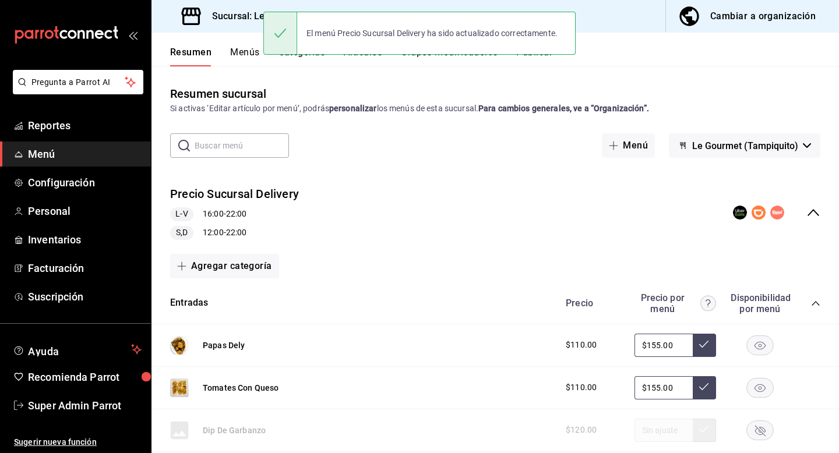
click at [537, 59] on button "Publicar" at bounding box center [534, 57] width 36 height 20
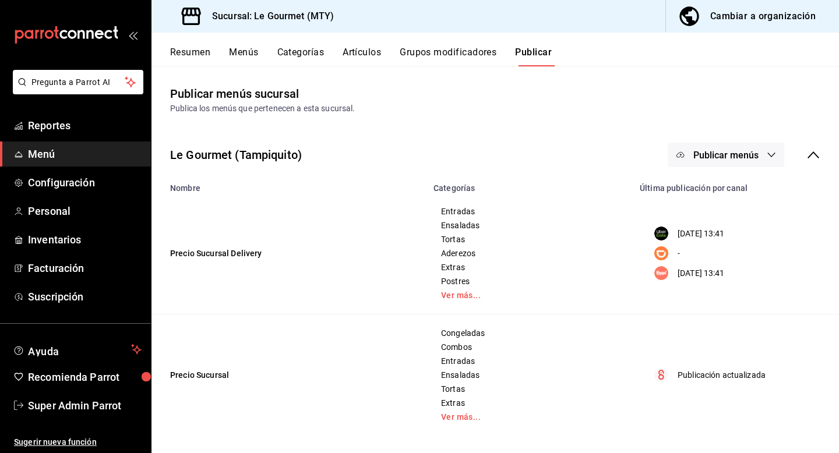
click at [719, 157] on span "Publicar menús" at bounding box center [726, 155] width 65 height 11
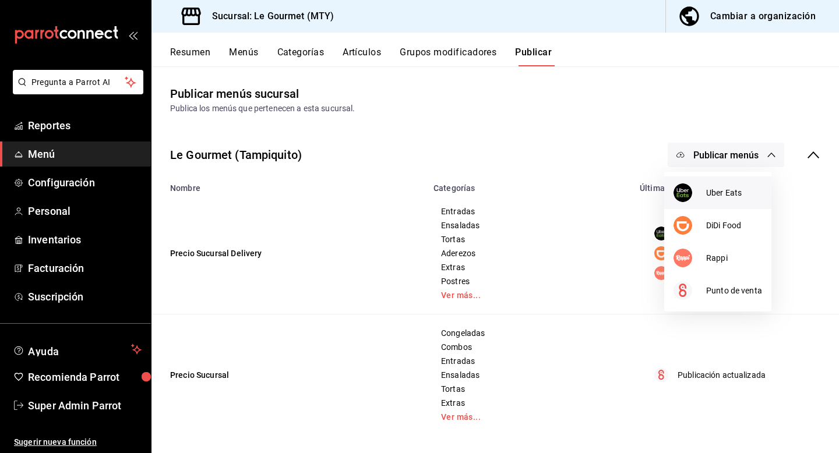
click at [712, 197] on span "Uber Eats" at bounding box center [734, 193] width 56 height 12
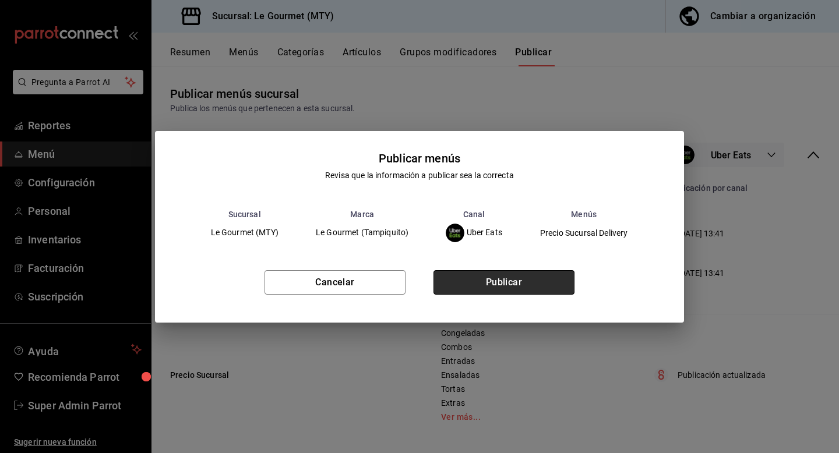
click at [548, 276] on button "Publicar" at bounding box center [504, 282] width 141 height 24
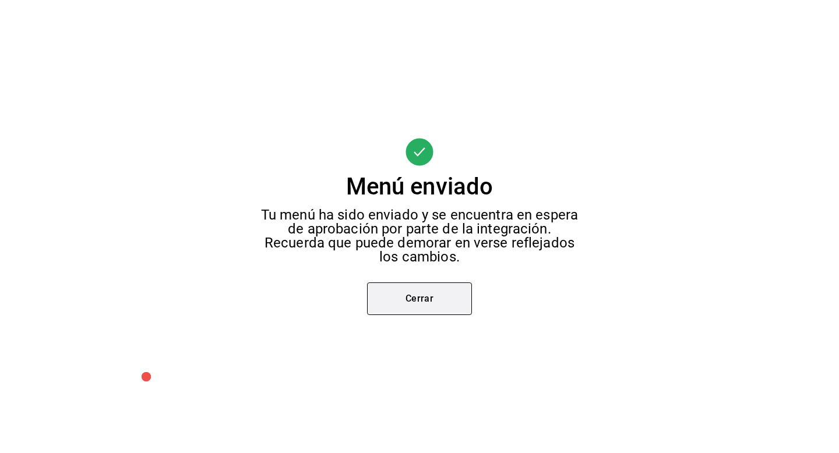
click at [455, 302] on button "Cerrar" at bounding box center [419, 299] width 105 height 33
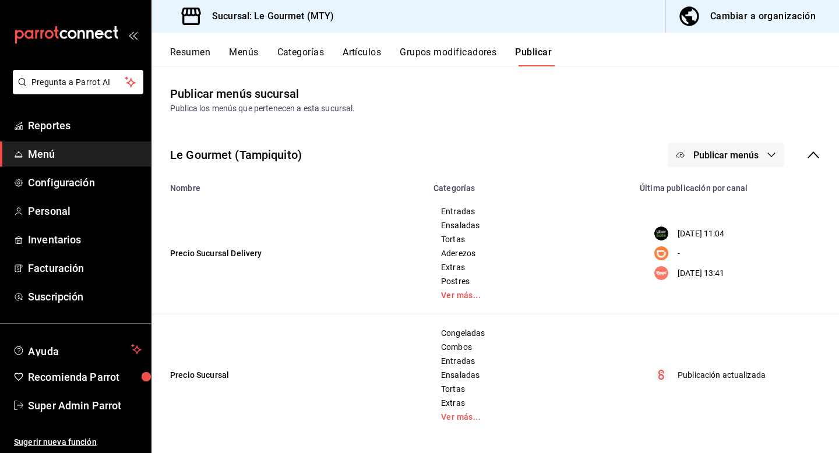
click at [713, 156] on span "Publicar menús" at bounding box center [726, 155] width 65 height 11
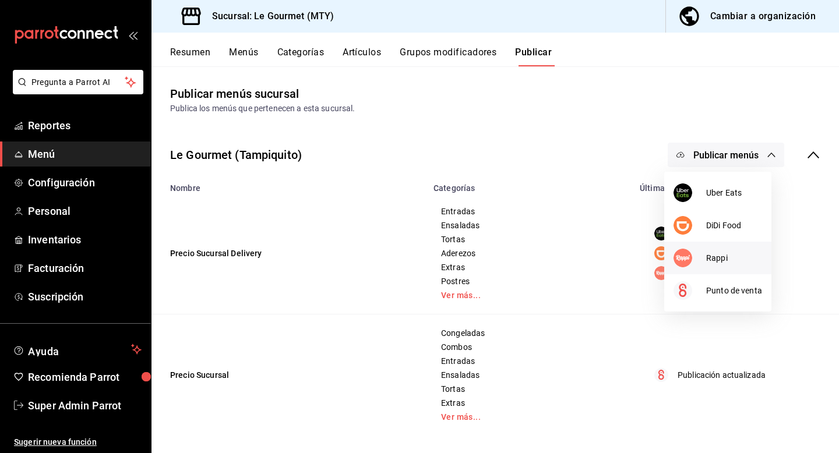
click at [703, 256] on div at bounding box center [690, 258] width 33 height 19
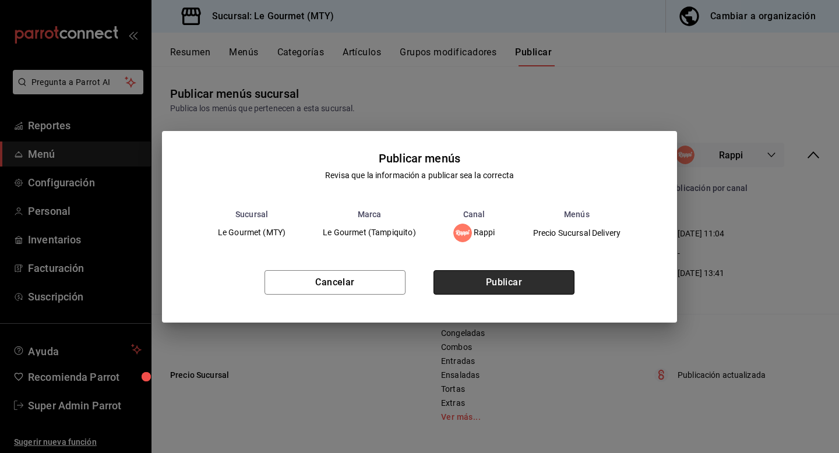
click at [515, 293] on button "Publicar" at bounding box center [504, 282] width 141 height 24
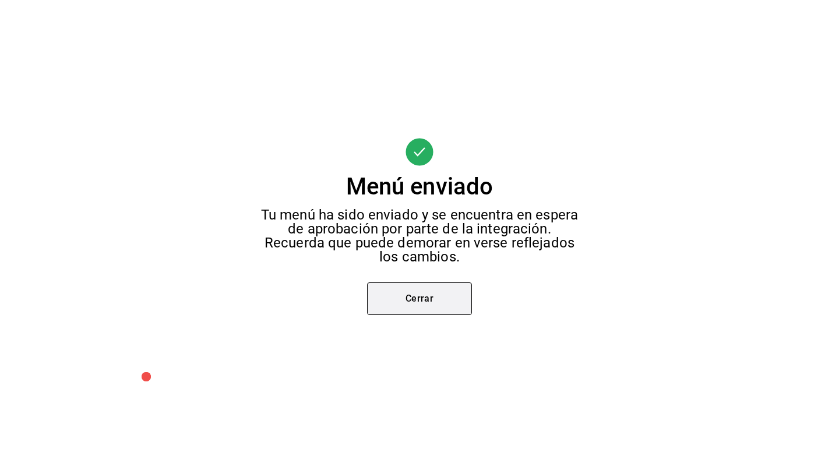
click at [444, 307] on button "Cerrar" at bounding box center [419, 299] width 105 height 33
